Goal: Task Accomplishment & Management: Manage account settings

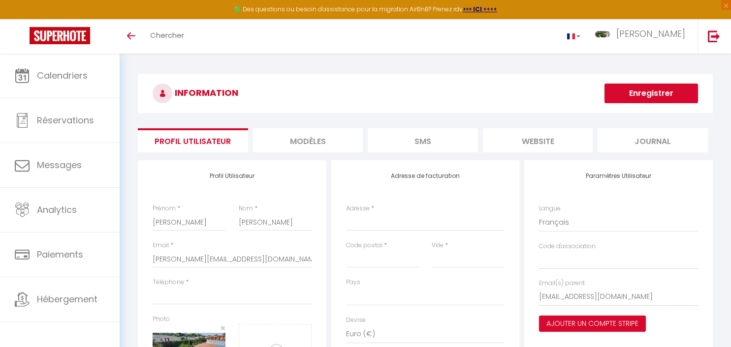
select select
select select "28"
select select "fr"
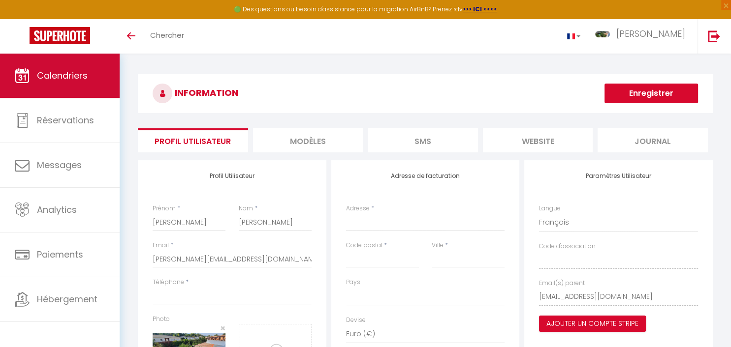
click at [61, 75] on span "Calendriers" at bounding box center [62, 75] width 51 height 12
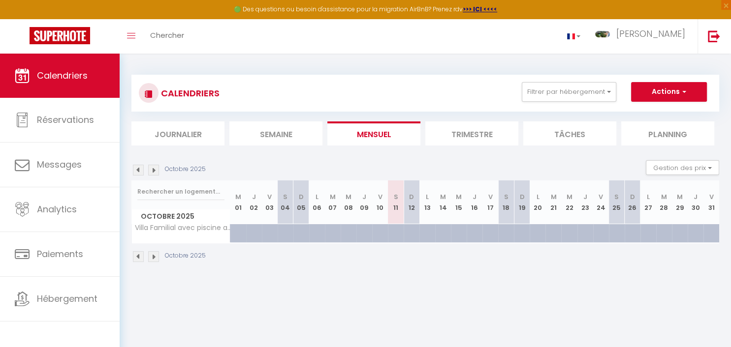
click at [453, 137] on li "Trimestre" at bounding box center [471, 134] width 93 height 24
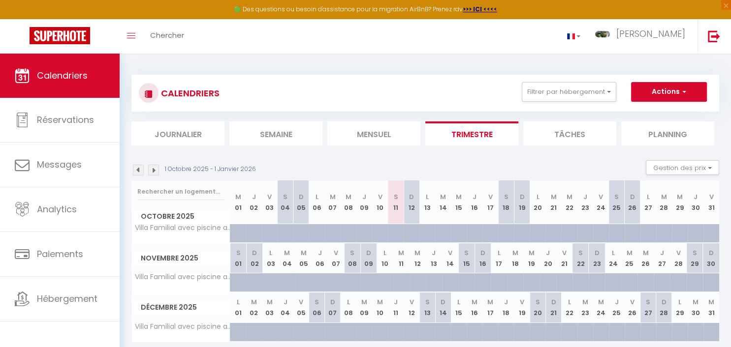
click at [154, 172] on img at bounding box center [153, 170] width 11 height 11
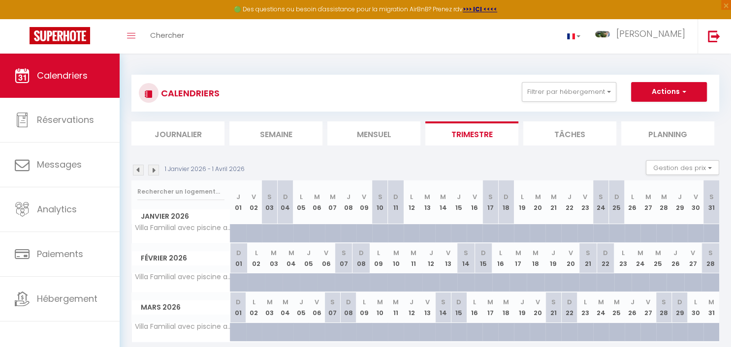
click at [154, 172] on img at bounding box center [153, 170] width 11 height 11
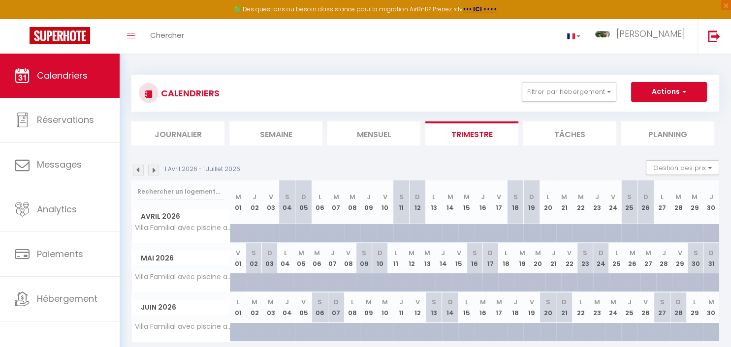
click at [154, 172] on img at bounding box center [153, 170] width 11 height 11
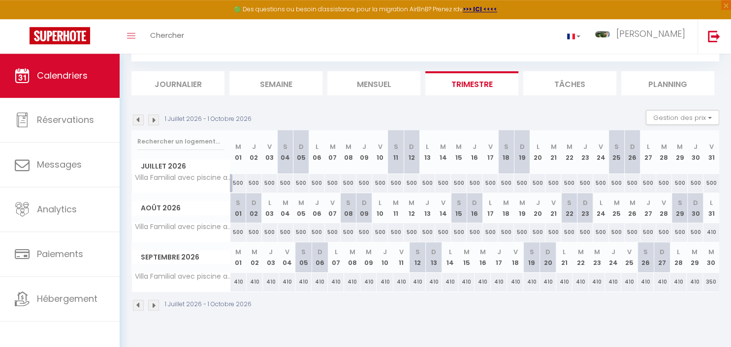
scroll to position [53, 0]
